Goal: Task Accomplishment & Management: Use online tool/utility

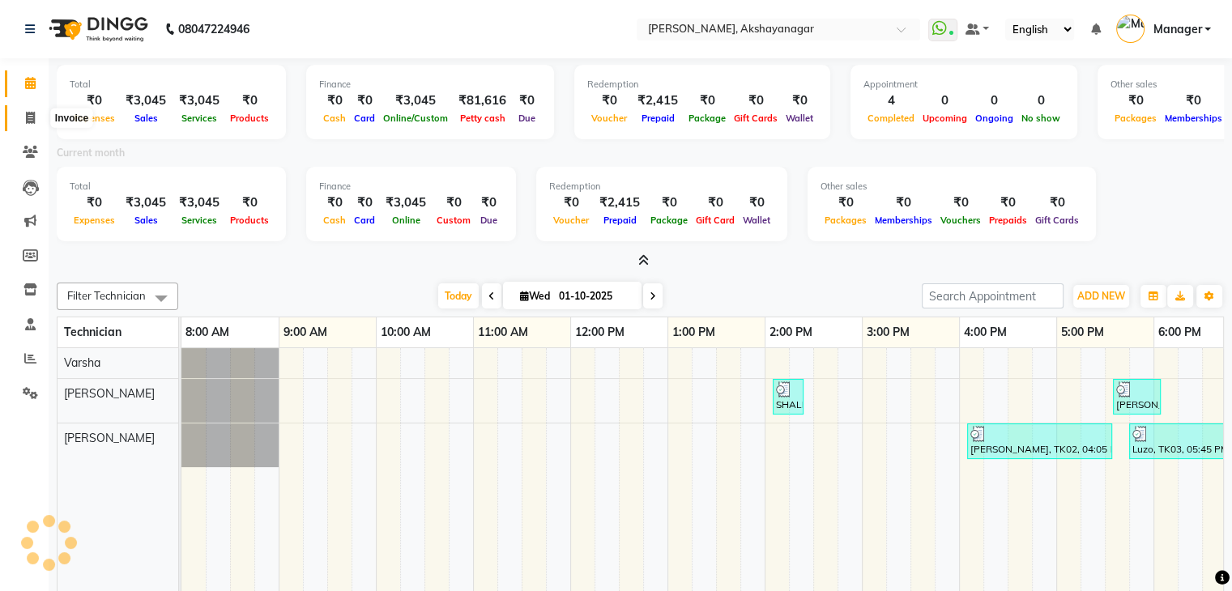
click at [28, 117] on icon at bounding box center [30, 118] width 9 height 12
select select "service"
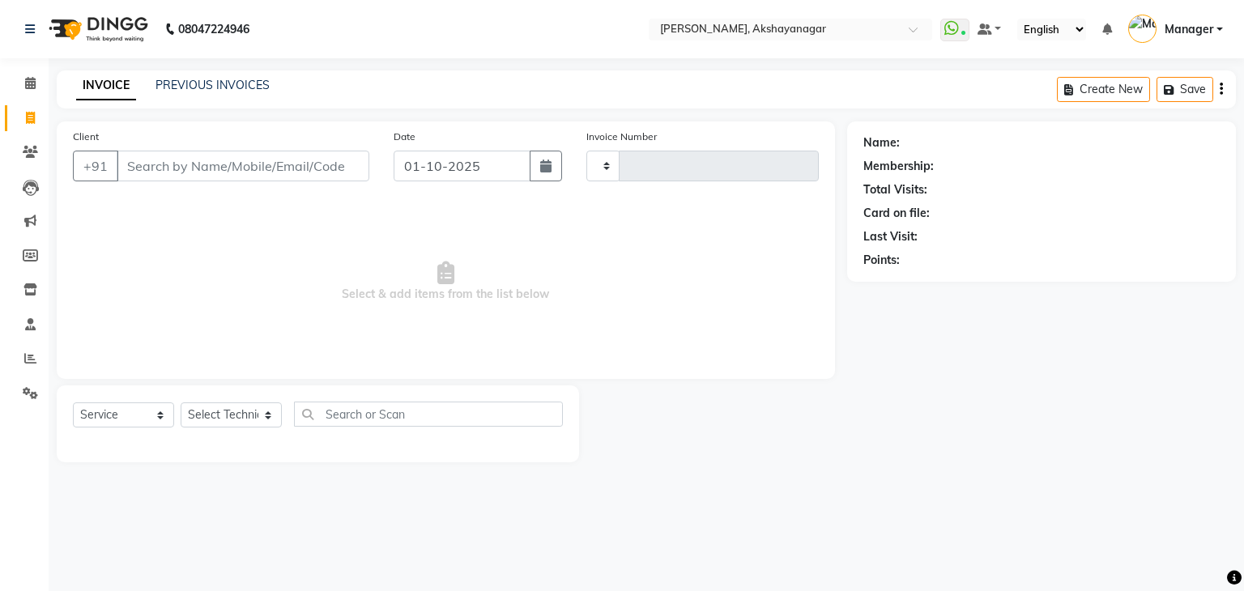
type input "0751"
select select "7395"
click at [219, 82] on link "PREVIOUS INVOICES" at bounding box center [213, 85] width 114 height 15
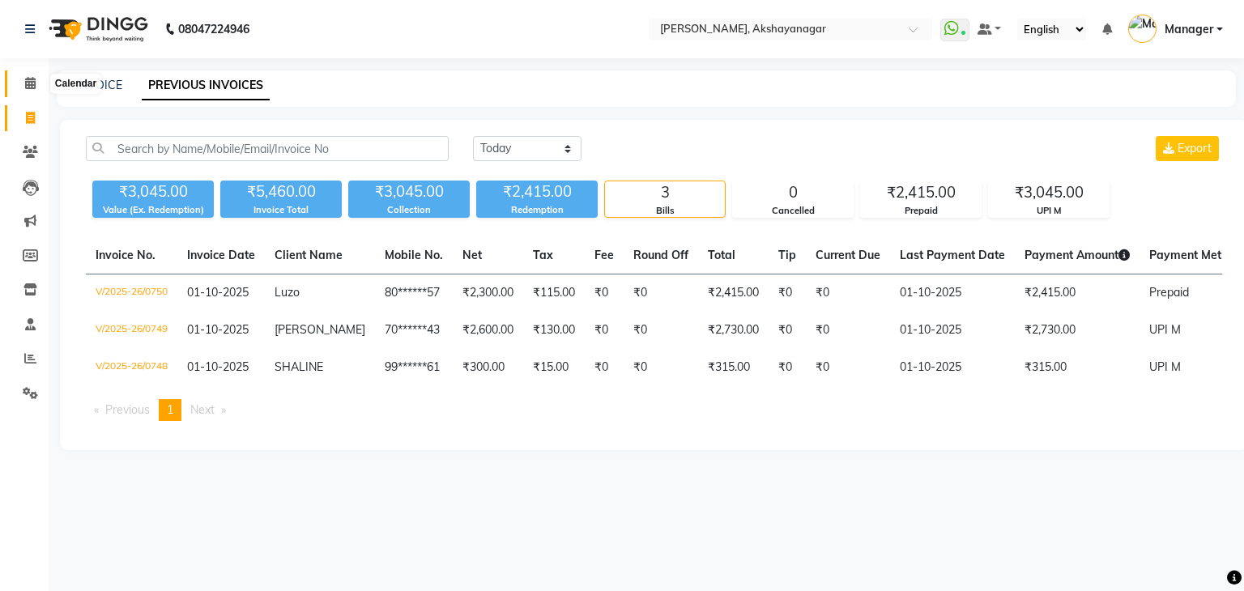
click at [32, 88] on icon at bounding box center [30, 83] width 11 height 12
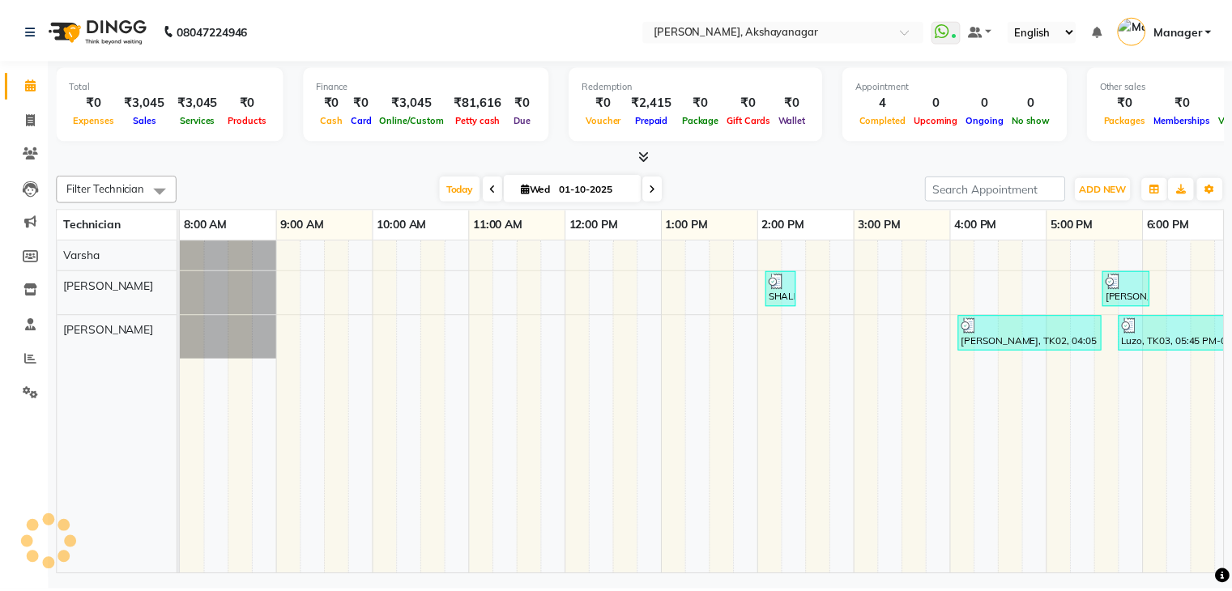
scroll to position [0, 209]
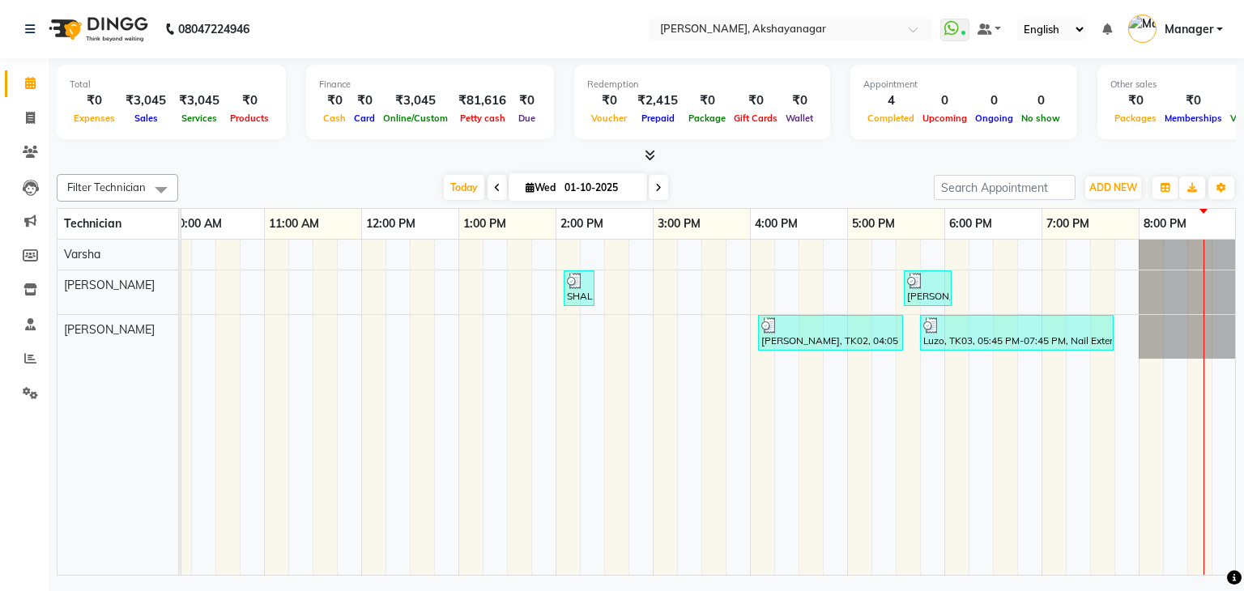
click at [656, 155] on div at bounding box center [646, 155] width 1179 height 17
click at [652, 153] on icon at bounding box center [650, 155] width 11 height 12
